Goal: Task Accomplishment & Management: Use online tool/utility

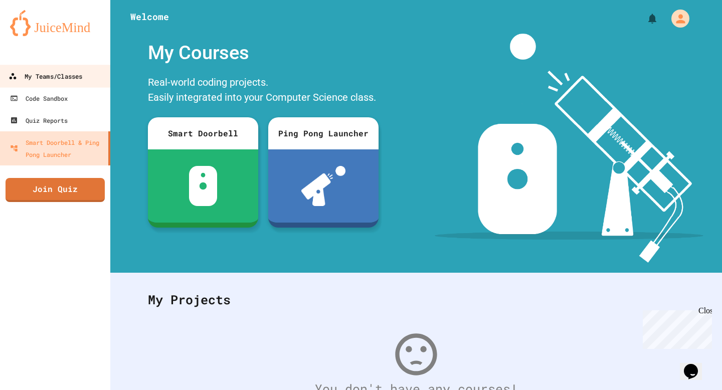
click at [72, 73] on div "My Teams/Classes" at bounding box center [46, 76] width 74 height 13
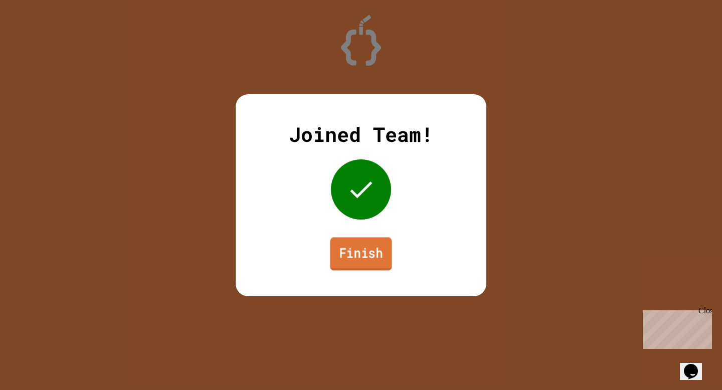
click at [358, 253] on link "Finish" at bounding box center [361, 253] width 62 height 33
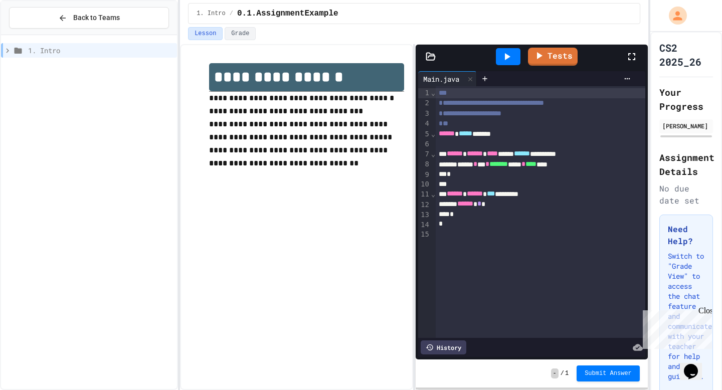
click at [502, 205] on div "****** * *" at bounding box center [541, 204] width 210 height 10
click at [555, 51] on link "Tests" at bounding box center [552, 55] width 49 height 19
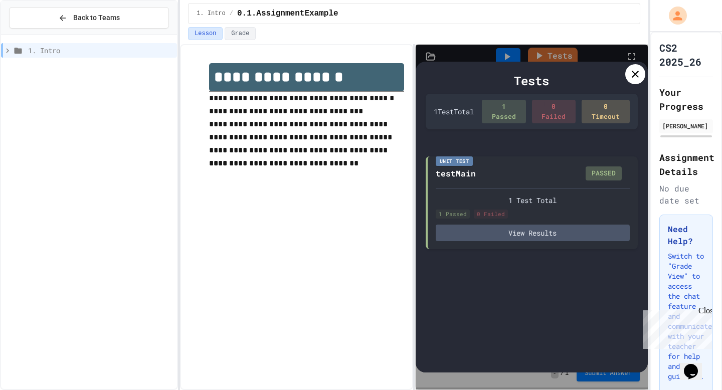
click at [627, 74] on div at bounding box center [635, 74] width 20 height 20
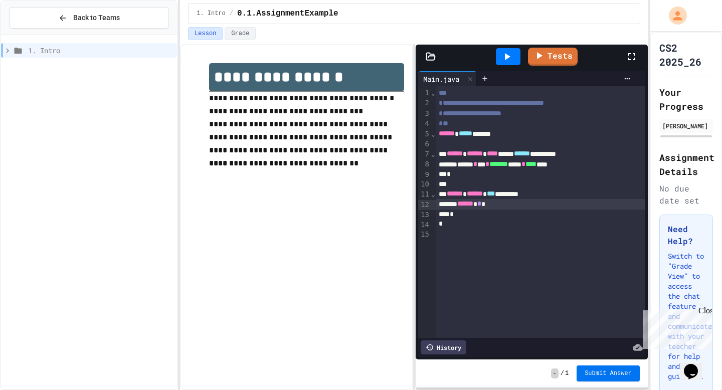
click at [601, 377] on button "Submit Answer" at bounding box center [608, 373] width 63 height 16
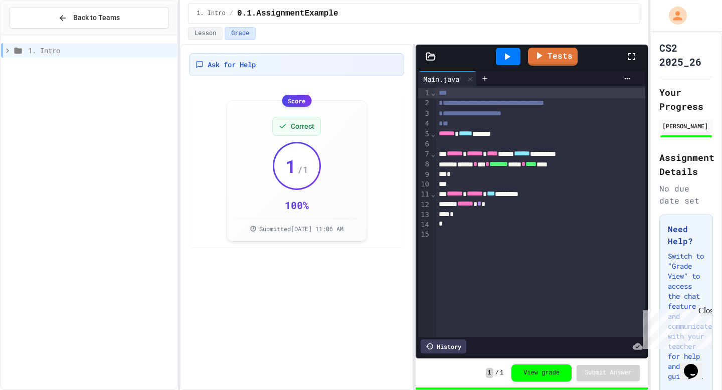
click at [121, 53] on span "1. Intro" at bounding box center [100, 50] width 145 height 11
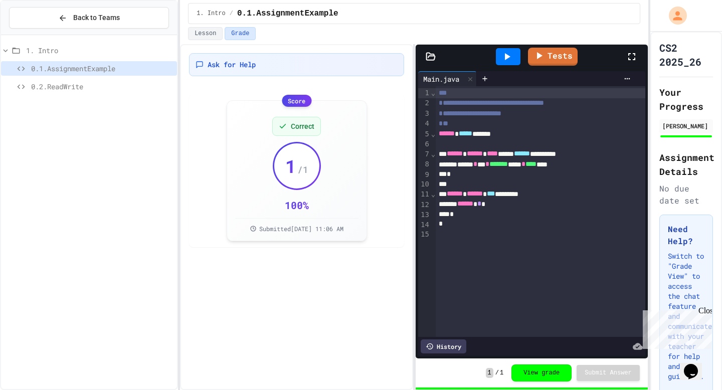
click at [112, 85] on span "0.2.ReadWrite" at bounding box center [102, 86] width 142 height 11
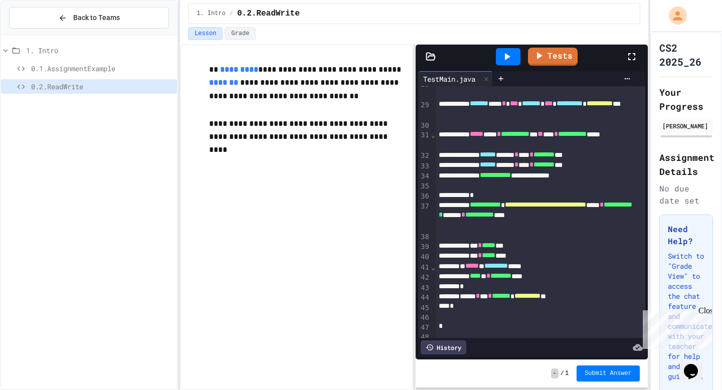
scroll to position [289, 0]
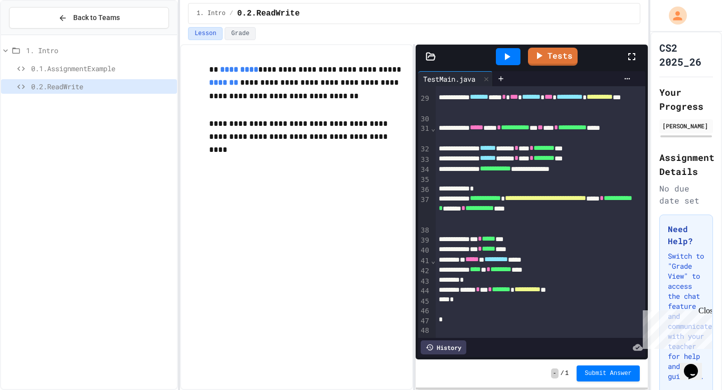
click at [429, 56] on icon at bounding box center [431, 56] width 9 height 7
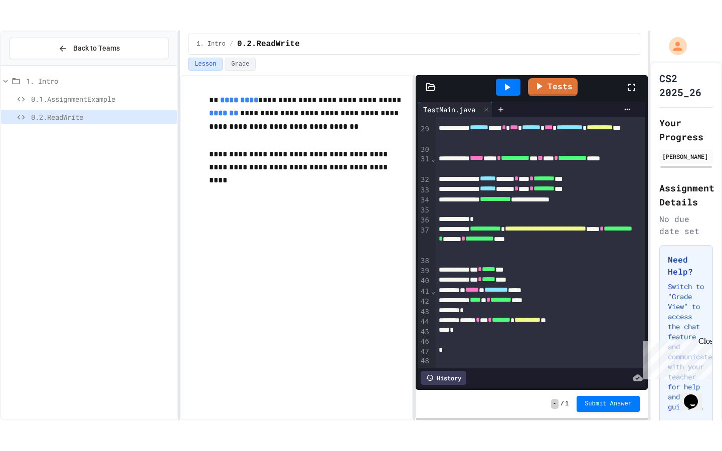
scroll to position [379, 0]
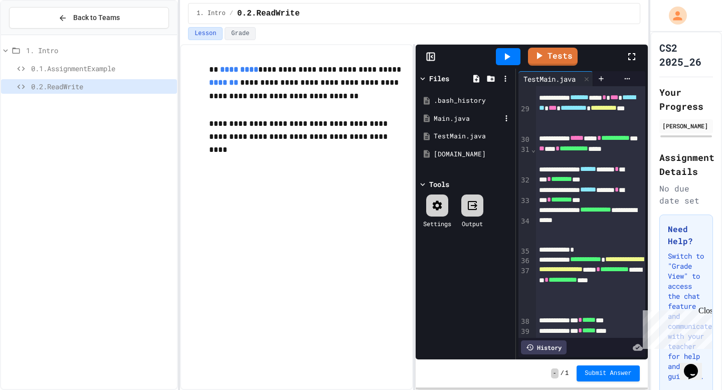
click at [451, 118] on div "Main.java" at bounding box center [467, 119] width 67 height 10
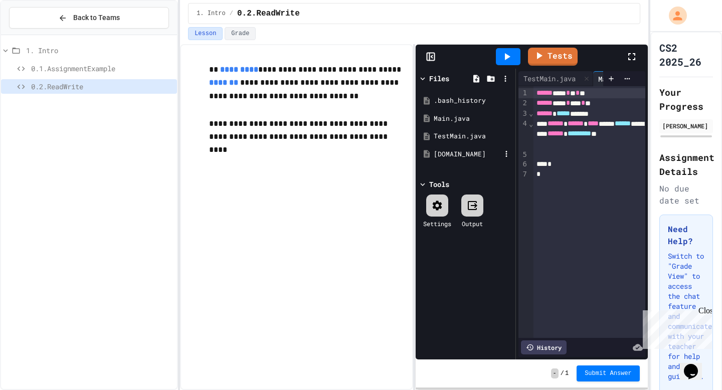
click at [461, 152] on div "[DOMAIN_NAME]" at bounding box center [467, 154] width 67 height 10
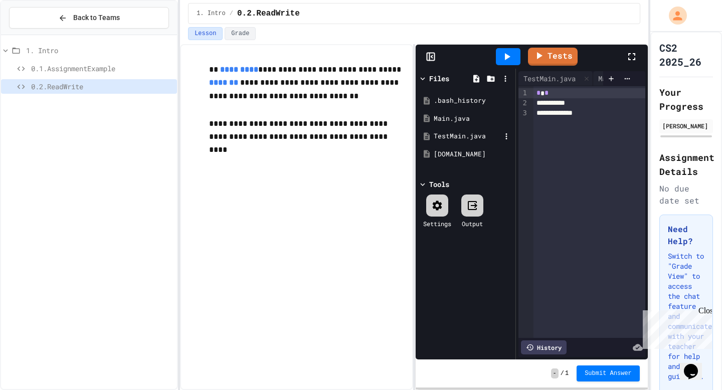
click at [457, 135] on div "TestMain.java" at bounding box center [467, 136] width 67 height 10
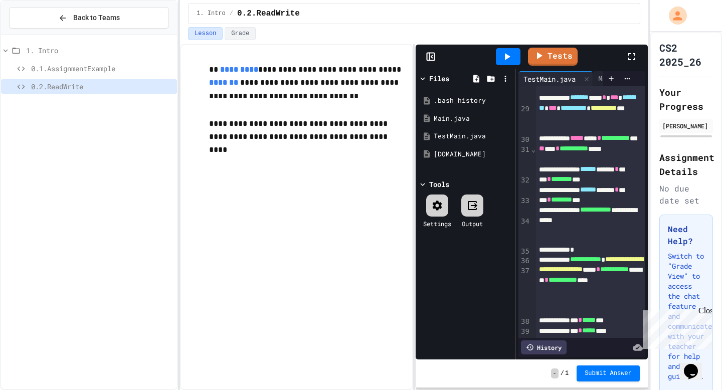
click at [629, 55] on icon at bounding box center [631, 56] width 7 height 7
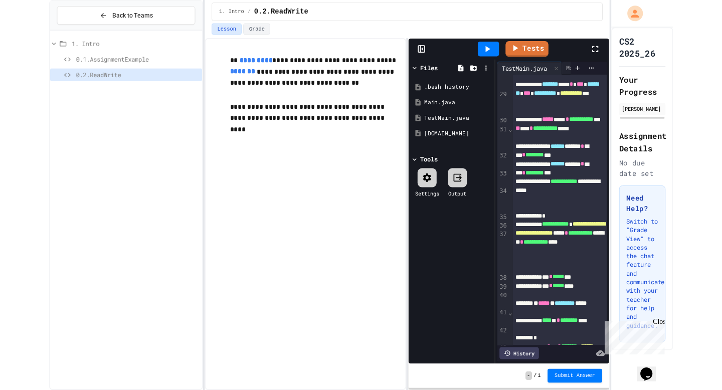
scroll to position [101, 0]
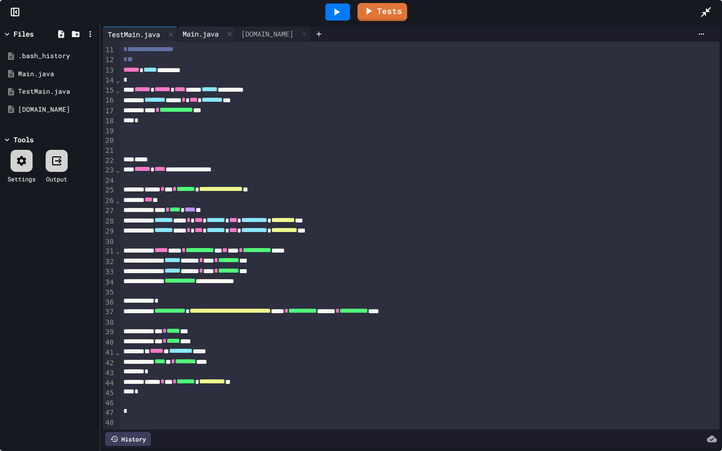
click at [207, 36] on div "Main.java" at bounding box center [200, 34] width 46 height 11
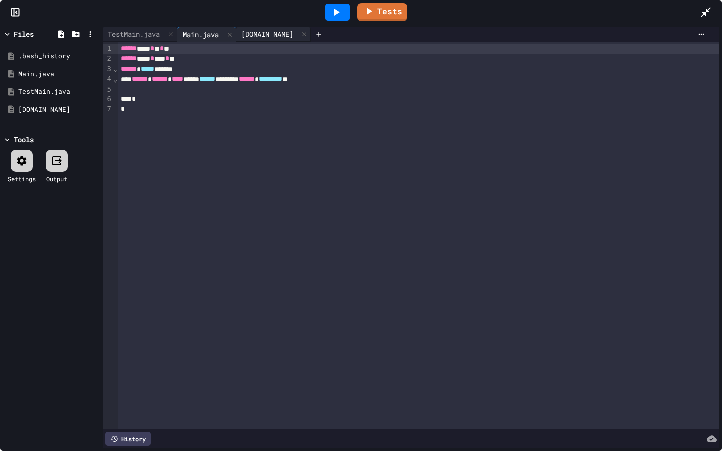
click at [257, 31] on div "[DOMAIN_NAME]" at bounding box center [267, 34] width 62 height 11
click at [216, 33] on div "Main.java" at bounding box center [200, 34] width 46 height 11
click at [707, 10] on icon at bounding box center [706, 12] width 10 height 10
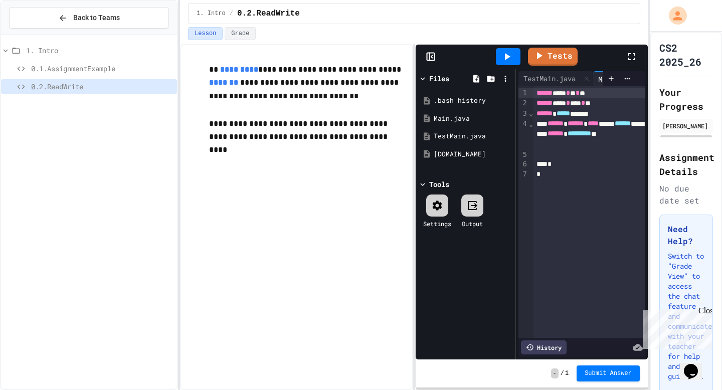
click at [628, 55] on icon at bounding box center [632, 57] width 12 height 12
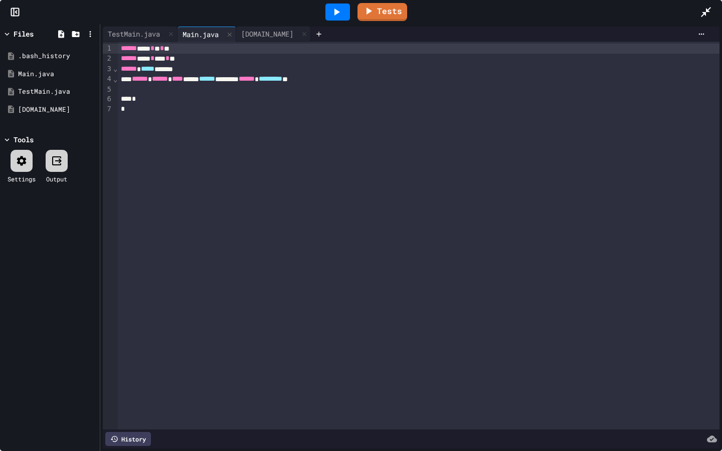
click at [176, 94] on div "*" at bounding box center [419, 99] width 602 height 10
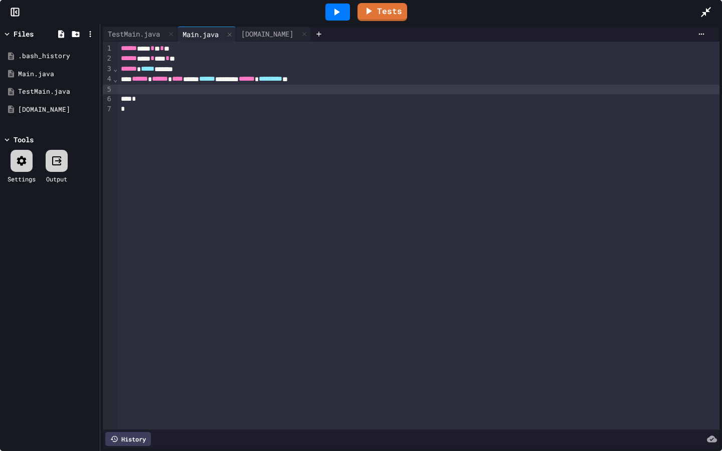
click at [174, 89] on div at bounding box center [419, 90] width 602 height 10
click at [386, 81] on div "****** ****** **** ***** ****** ******** ****** ********* *" at bounding box center [419, 79] width 602 height 10
click at [704, 13] on icon at bounding box center [706, 12] width 10 height 10
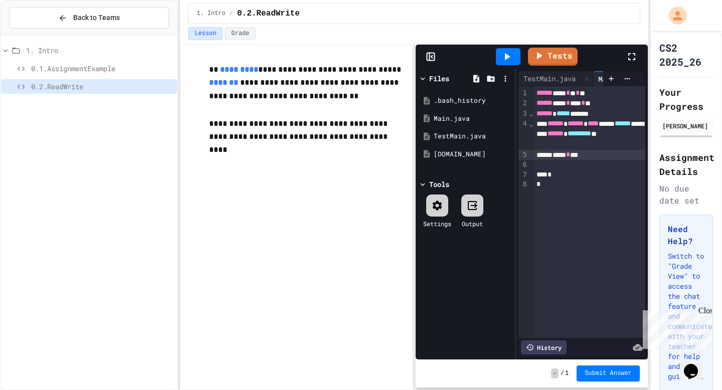
click at [630, 53] on icon at bounding box center [632, 57] width 12 height 12
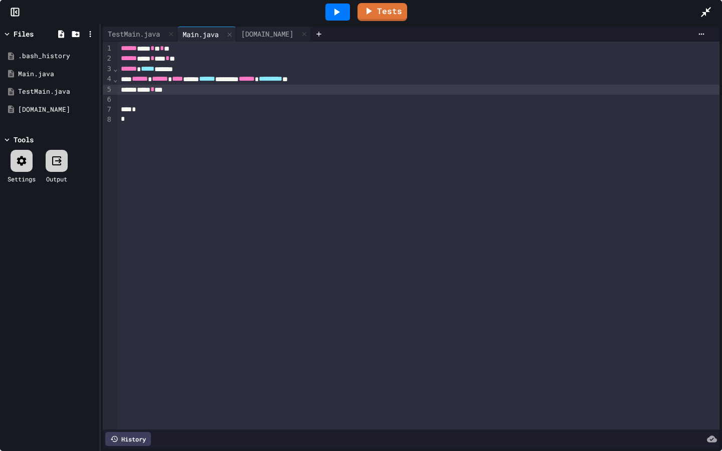
click at [223, 93] on div "***** * ***" at bounding box center [419, 90] width 602 height 10
click at [705, 9] on icon at bounding box center [706, 12] width 12 height 12
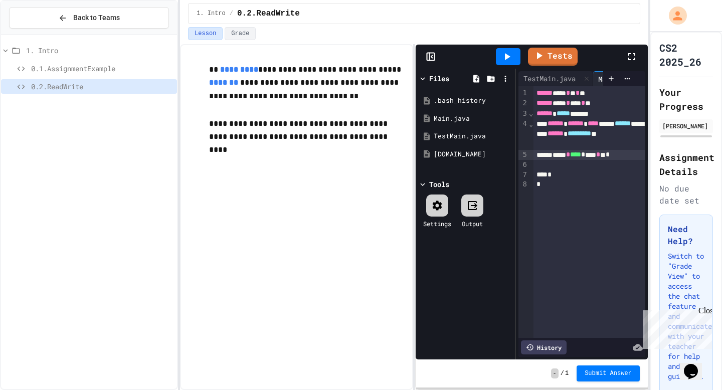
click at [632, 54] on icon at bounding box center [632, 57] width 12 height 12
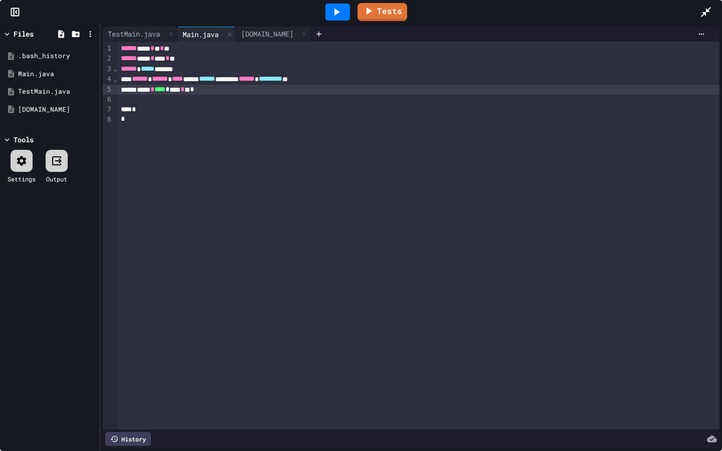
click at [711, 13] on icon at bounding box center [706, 12] width 12 height 12
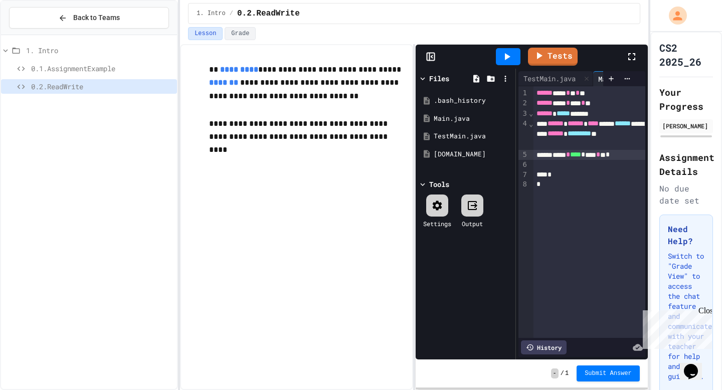
click at [636, 55] on icon at bounding box center [632, 57] width 12 height 12
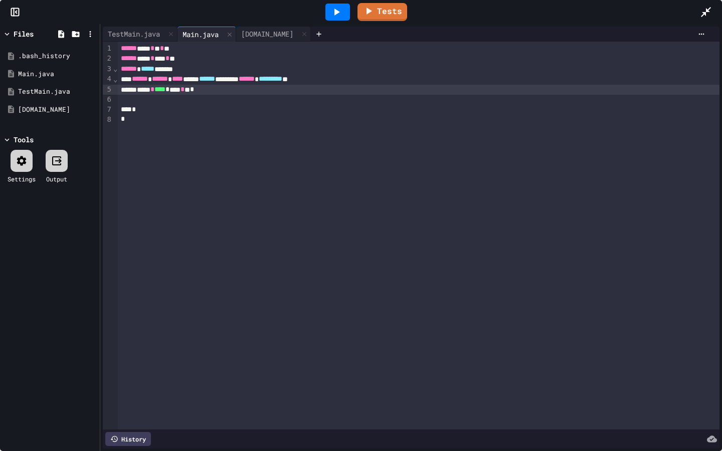
click at [391, 76] on div "****** ****** **** ***** ****** ******** ****** ********* *" at bounding box center [419, 79] width 602 height 10
click at [710, 13] on icon at bounding box center [706, 12] width 12 height 12
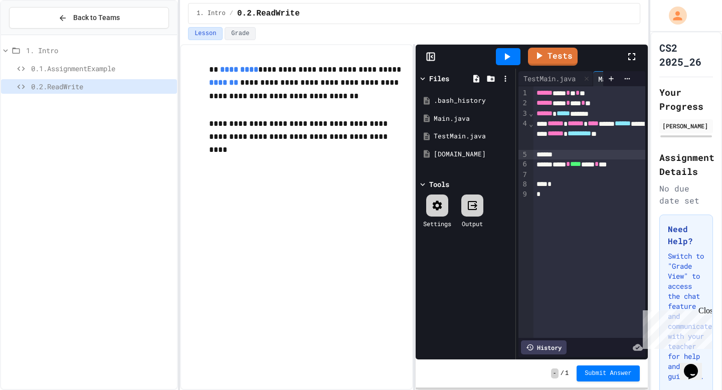
click at [631, 57] on icon at bounding box center [632, 57] width 12 height 12
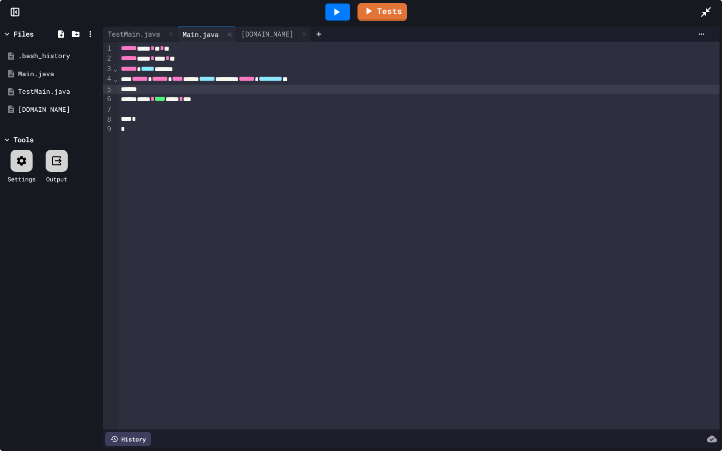
click at [193, 92] on div at bounding box center [419, 90] width 602 height 10
click at [707, 8] on icon at bounding box center [706, 12] width 12 height 12
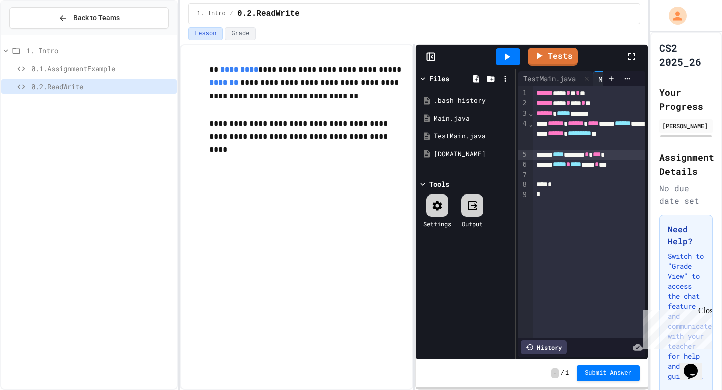
click at [632, 54] on icon at bounding box center [632, 57] width 12 height 12
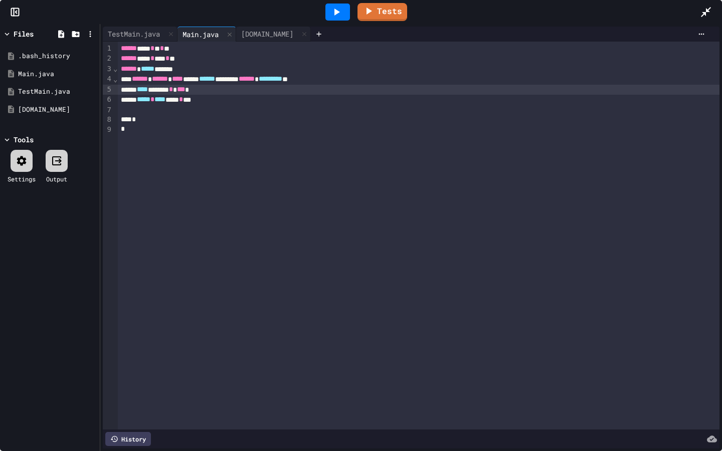
click at [240, 93] on div "**** ****** * ***" at bounding box center [419, 90] width 602 height 10
drag, startPoint x: 708, startPoint y: 10, endPoint x: 708, endPoint y: 384, distance: 374.5
click at [708, 10] on icon at bounding box center [706, 12] width 10 height 10
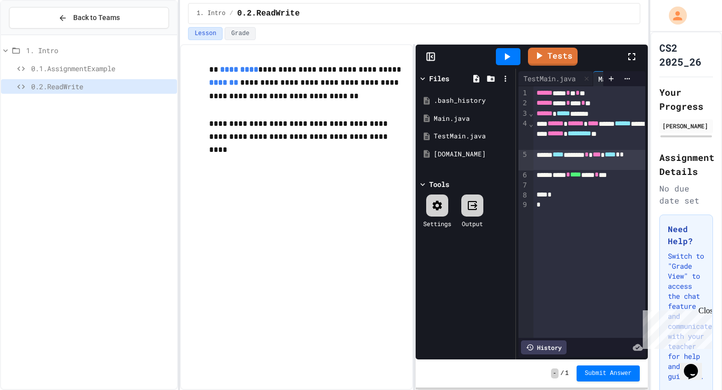
click at [639, 58] on div at bounding box center [637, 56] width 22 height 27
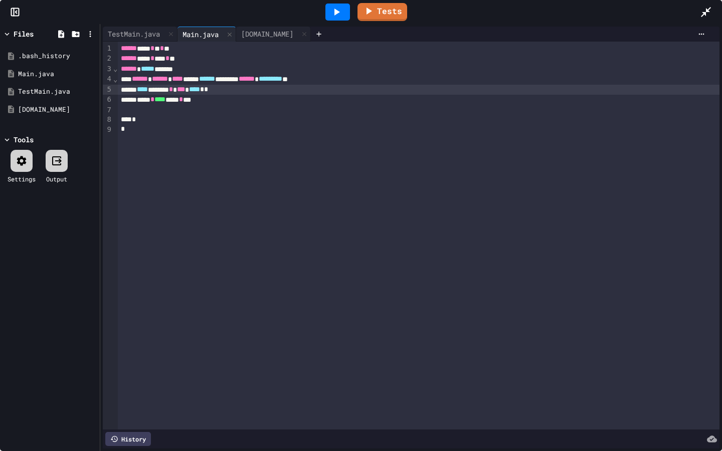
click at [208, 92] on span "*" at bounding box center [206, 89] width 4 height 7
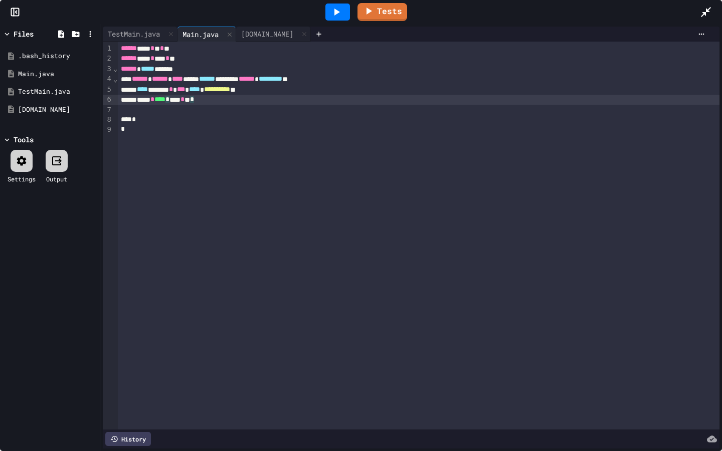
click at [224, 101] on div "***** * **** * **** * ** *" at bounding box center [419, 100] width 602 height 10
click at [703, 14] on icon at bounding box center [706, 12] width 10 height 10
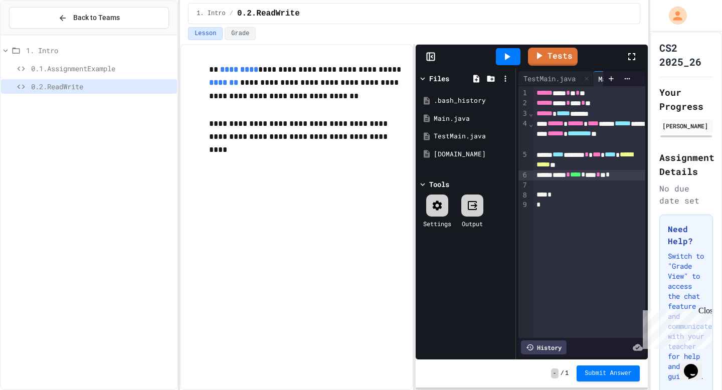
click at [634, 58] on icon at bounding box center [632, 57] width 12 height 12
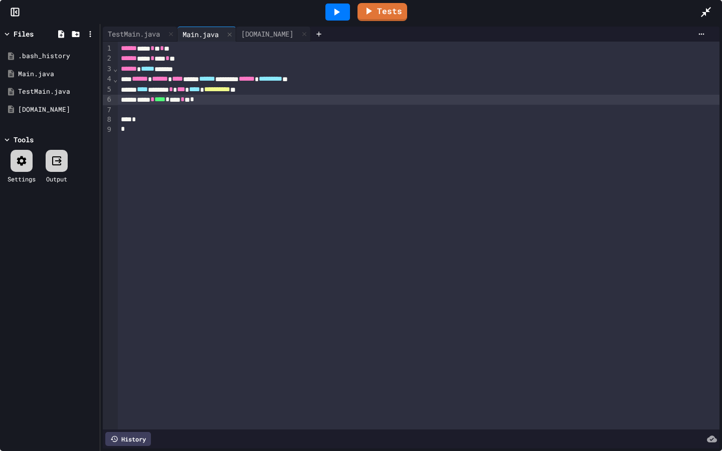
click at [194, 101] on div "***** * **** * **** * ** *" at bounding box center [419, 100] width 602 height 10
click at [704, 13] on icon at bounding box center [706, 12] width 10 height 10
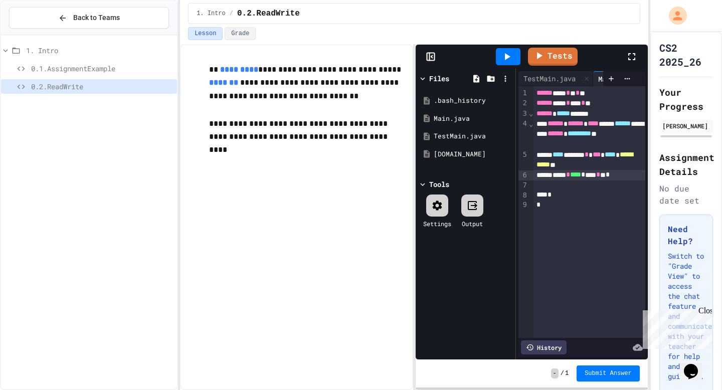
click at [609, 175] on div "***** * **** * **** * ** *" at bounding box center [588, 175] width 111 height 10
click at [617, 186] on div "***** * **** ****** * ***" at bounding box center [588, 180] width 111 height 20
click at [633, 51] on icon at bounding box center [632, 57] width 12 height 12
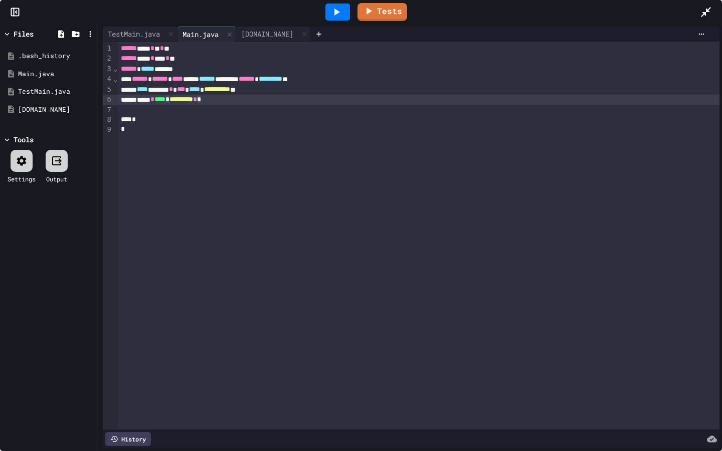
click at [201, 102] on span "*" at bounding box center [199, 99] width 4 height 7
click at [702, 14] on icon at bounding box center [706, 12] width 12 height 12
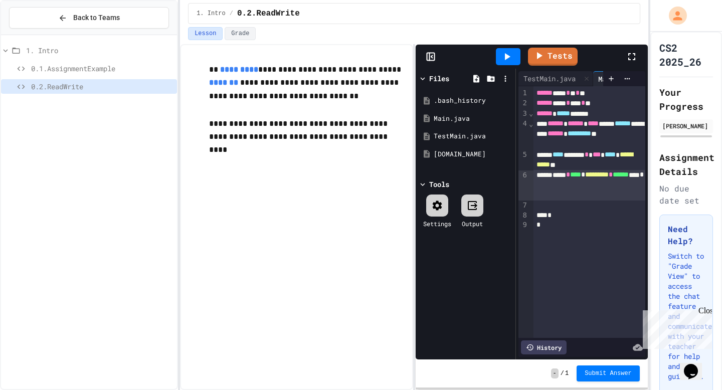
click at [634, 60] on icon at bounding box center [631, 56] width 7 height 7
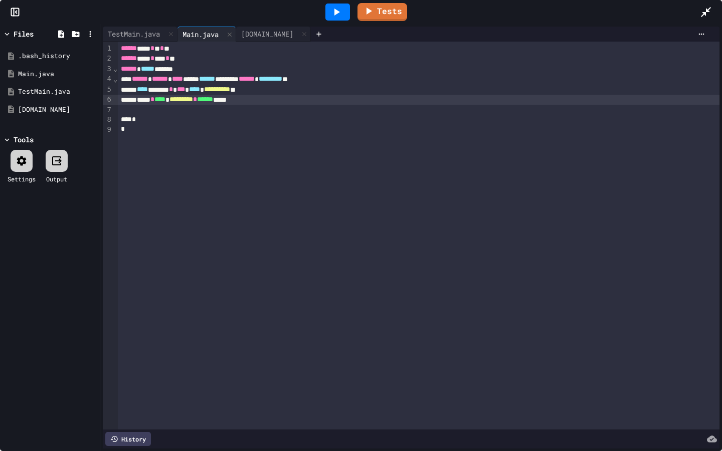
click at [197, 100] on span "*" at bounding box center [195, 99] width 4 height 7
click at [197, 100] on div "***** * **** ****** * ** * ****** *****" at bounding box center [419, 100] width 602 height 10
click at [265, 104] on div "***** * **** ***** * ** * ****** *****" at bounding box center [419, 100] width 602 height 10
click at [269, 102] on div "***** * **** ***** * ** * ****** *****" at bounding box center [419, 100] width 602 height 10
click at [269, 109] on div at bounding box center [419, 110] width 602 height 10
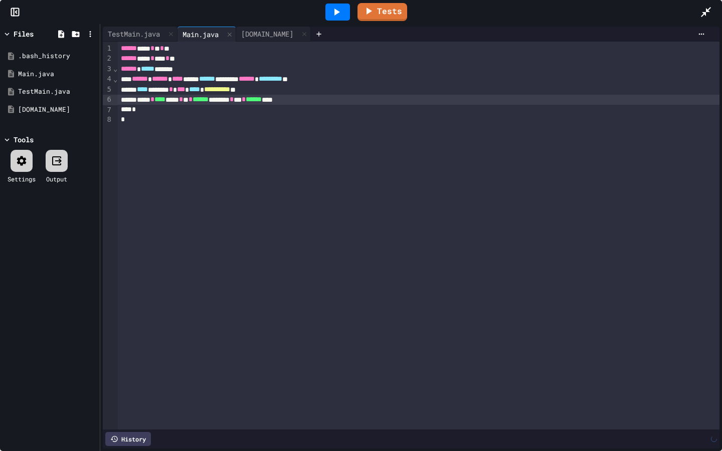
click at [336, 12] on icon at bounding box center [337, 12] width 6 height 7
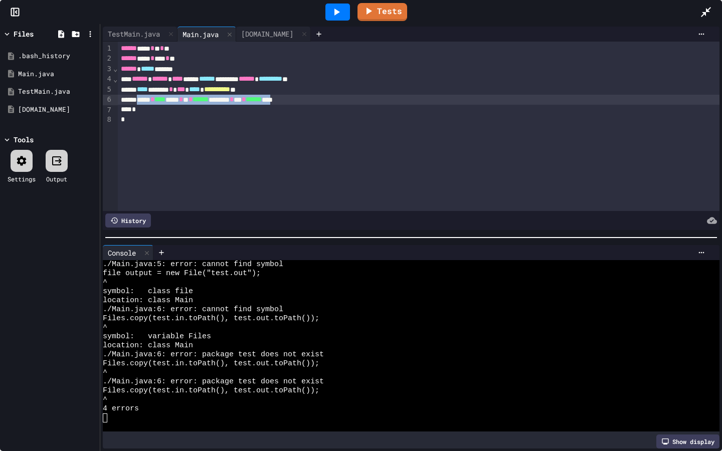
drag, startPoint x: 344, startPoint y: 100, endPoint x: 146, endPoint y: 102, distance: 198.0
click at [146, 102] on div "***** * **** ***** * ** * ****** ******** * *** * ****** ****" at bounding box center [419, 100] width 602 height 10
click at [39, 112] on div "[DOMAIN_NAME]" at bounding box center [51, 110] width 67 height 10
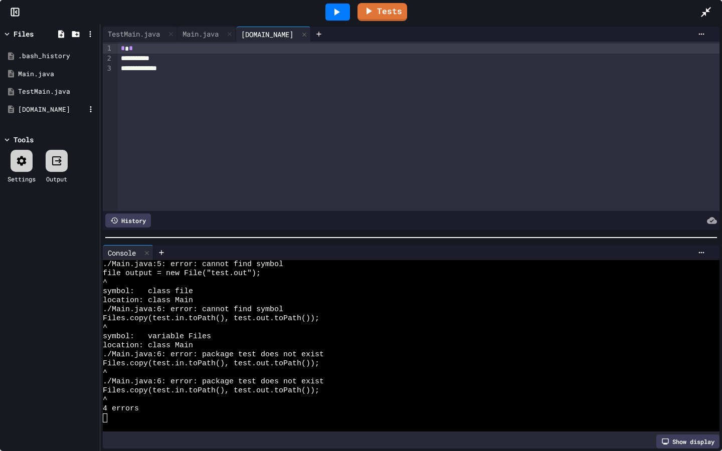
click at [43, 101] on div "[DOMAIN_NAME]" at bounding box center [50, 110] width 95 height 18
click at [44, 86] on div "TestMain.java" at bounding box center [50, 92] width 95 height 18
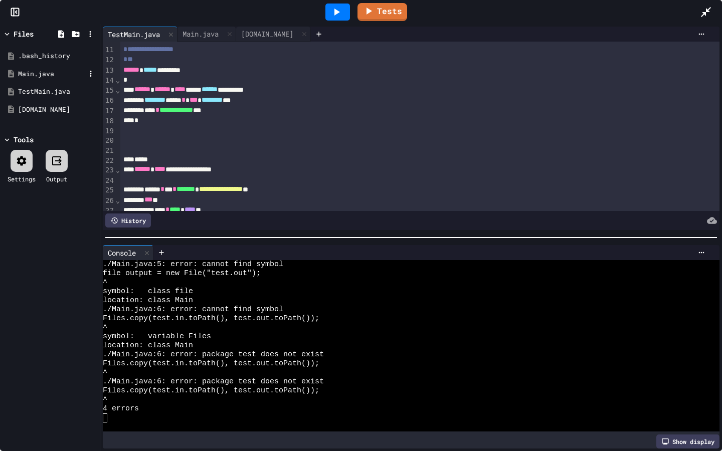
click at [43, 73] on div "Main.java" at bounding box center [51, 74] width 67 height 10
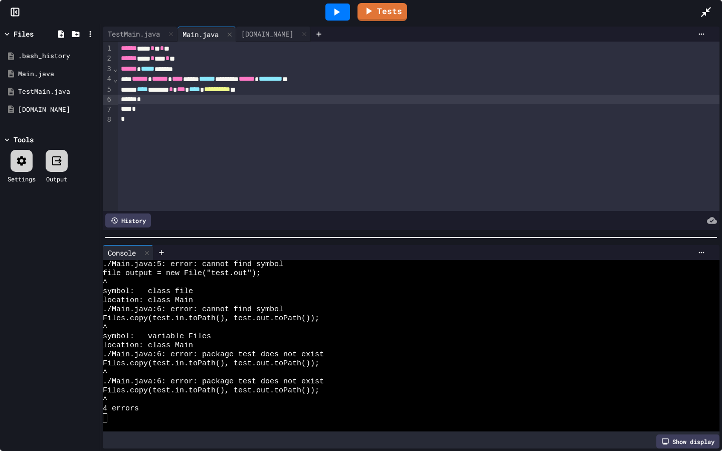
click at [701, 13] on icon at bounding box center [706, 12] width 12 height 12
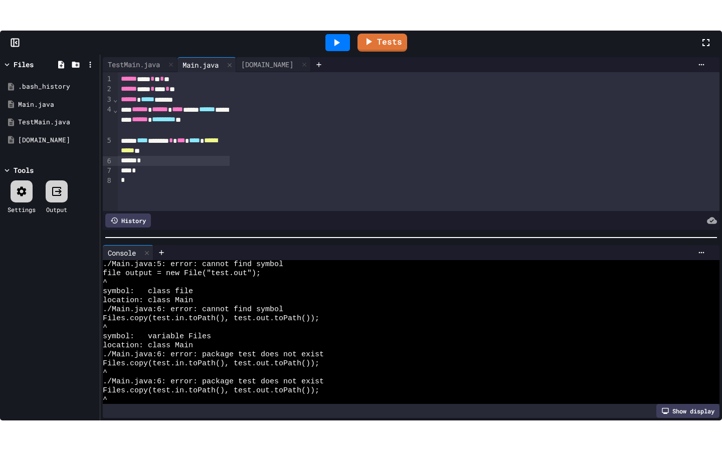
scroll to position [171, 0]
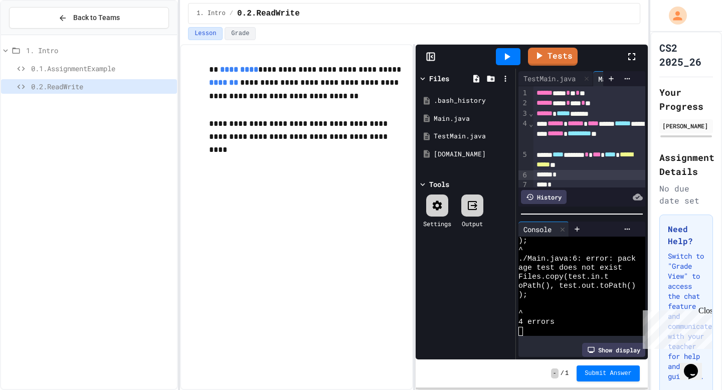
click at [633, 53] on icon at bounding box center [632, 57] width 12 height 12
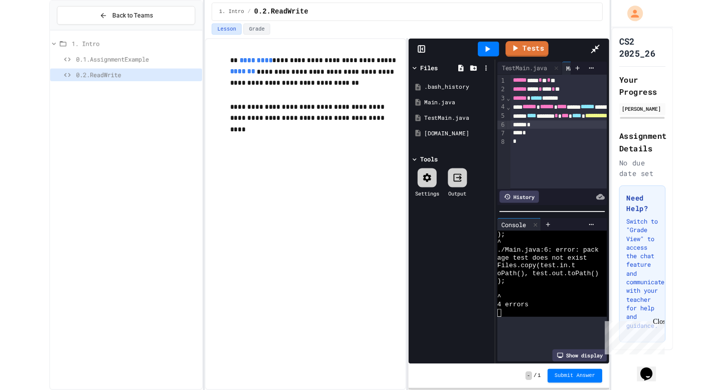
scroll to position [0, 0]
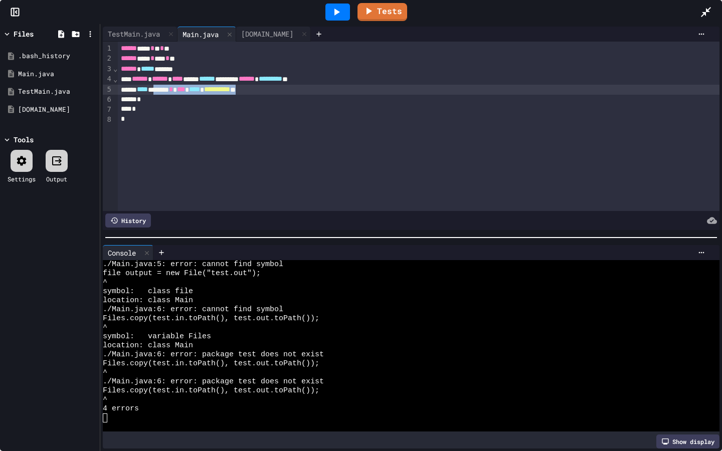
drag, startPoint x: 300, startPoint y: 92, endPoint x: 171, endPoint y: 91, distance: 128.4
click at [171, 91] on div "**********" at bounding box center [419, 90] width 602 height 10
click at [171, 100] on div "*" at bounding box center [419, 100] width 602 height 10
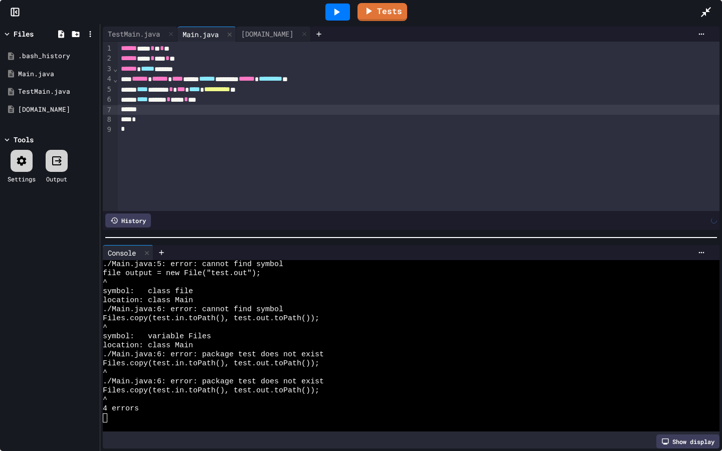
click at [711, 15] on icon at bounding box center [706, 12] width 12 height 12
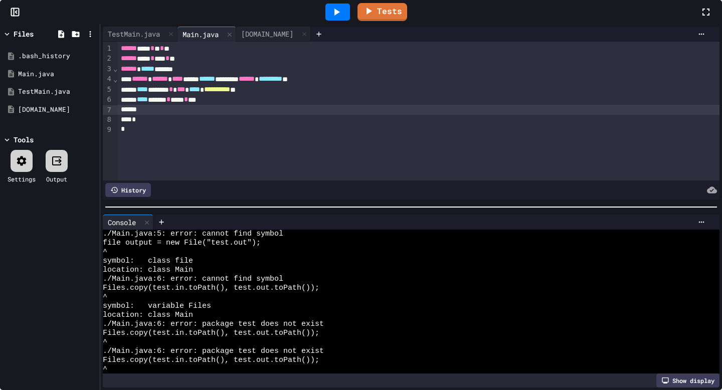
scroll to position [171, 0]
